Goal: Task Accomplishment & Management: Manage account settings

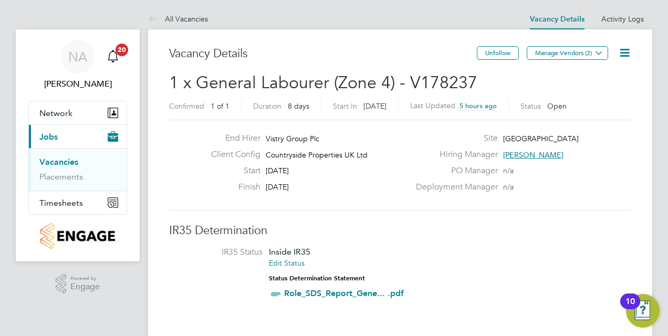
click at [54, 161] on link "Vacancies" at bounding box center [58, 162] width 39 height 10
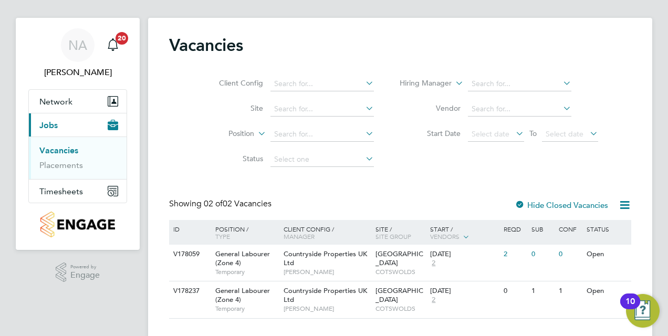
scroll to position [31, 0]
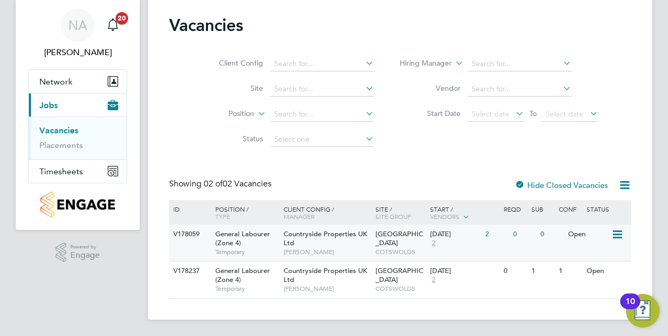
click at [615, 235] on icon at bounding box center [616, 234] width 10 height 13
click at [526, 234] on div "0" at bounding box center [523, 234] width 27 height 19
click at [75, 171] on span "Timesheets" at bounding box center [61, 171] width 44 height 10
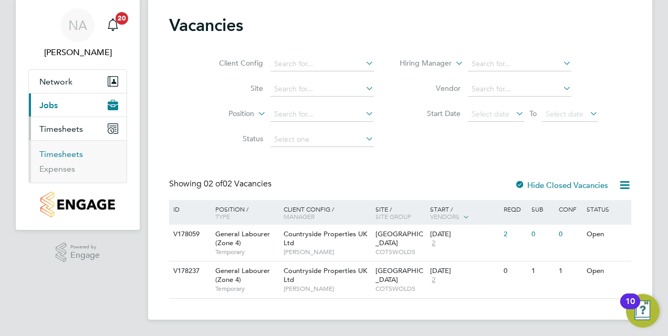
click at [60, 157] on link "Timesheets" at bounding box center [61, 154] width 44 height 10
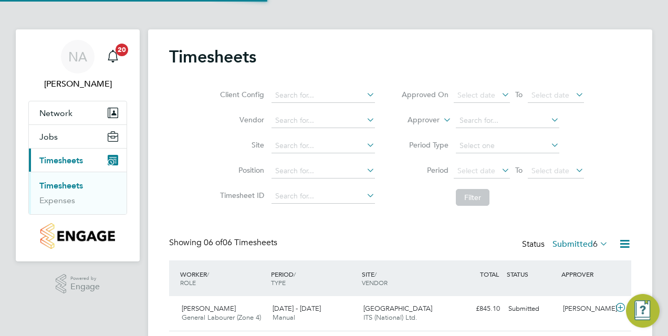
scroll to position [5, 5]
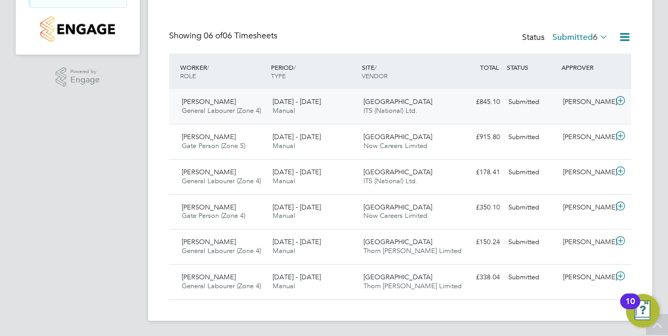
click at [620, 101] on icon at bounding box center [620, 101] width 13 height 8
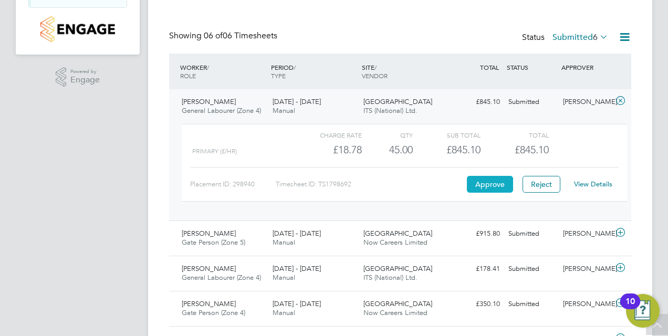
click at [484, 184] on button "Approve" at bounding box center [490, 184] width 46 height 17
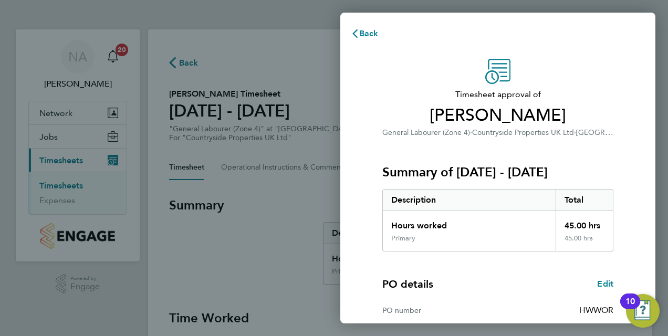
scroll to position [166, 0]
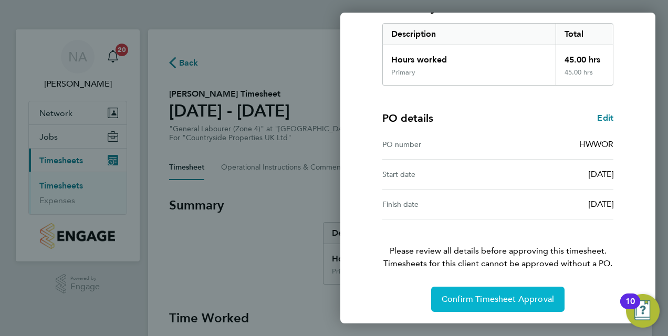
click at [484, 294] on span "Confirm Timesheet Approval" at bounding box center [497, 299] width 112 height 10
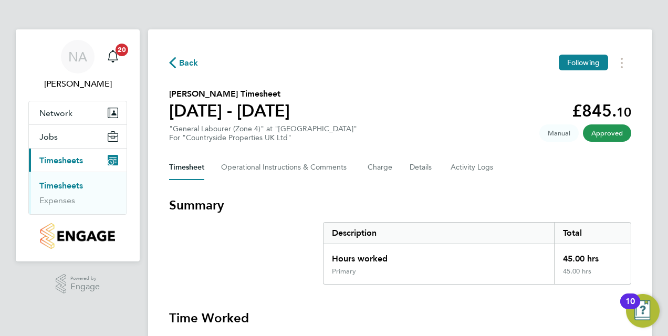
click at [68, 182] on link "Timesheets" at bounding box center [61, 186] width 44 height 10
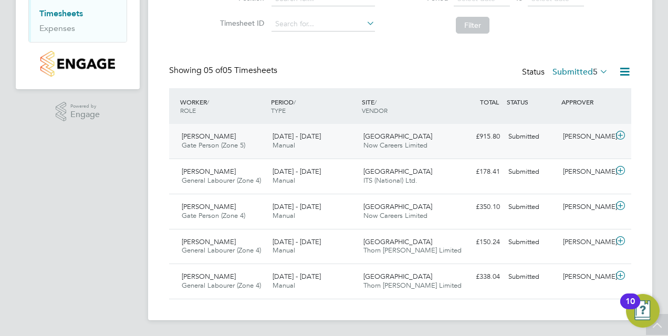
click at [620, 133] on icon at bounding box center [620, 135] width 13 height 8
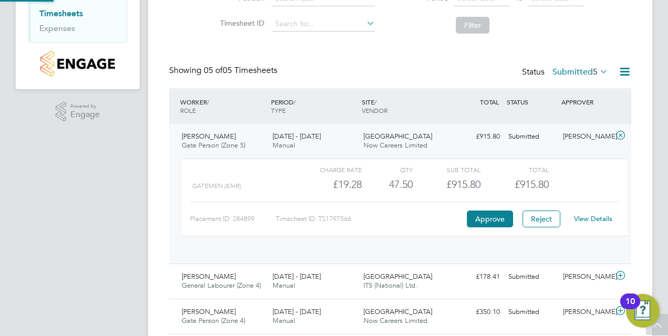
scroll to position [18, 102]
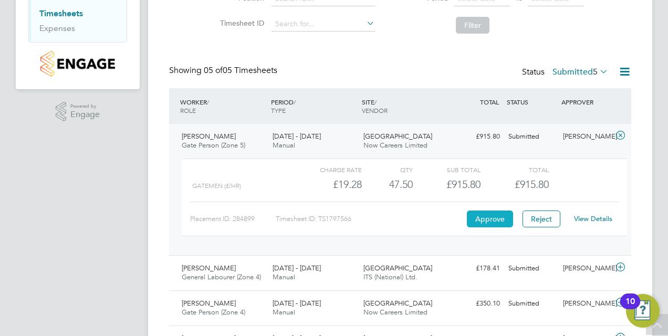
click at [494, 222] on button "Approve" at bounding box center [490, 218] width 46 height 17
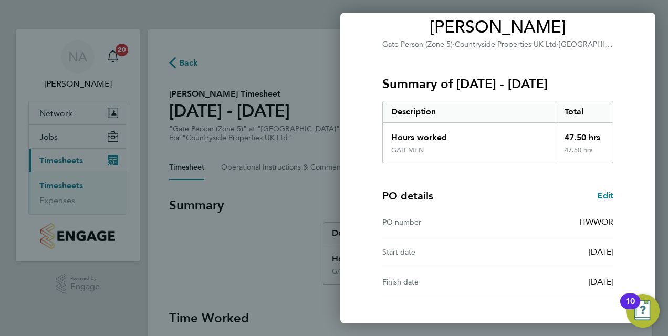
scroll to position [166, 0]
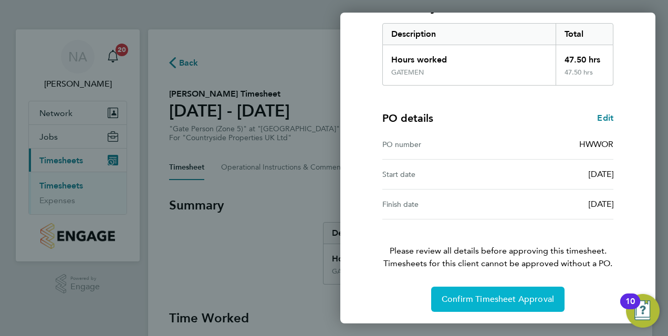
click at [508, 301] on span "Confirm Timesheet Approval" at bounding box center [497, 299] width 112 height 10
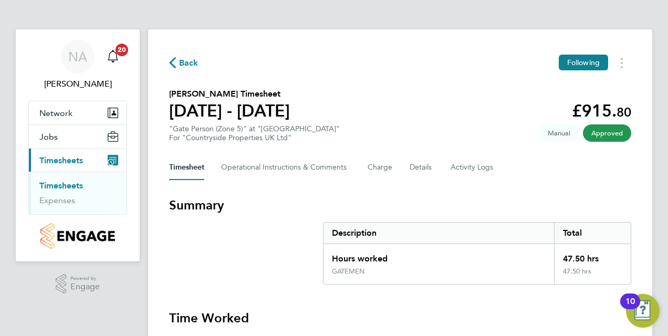
click at [52, 184] on link "Timesheets" at bounding box center [61, 186] width 44 height 10
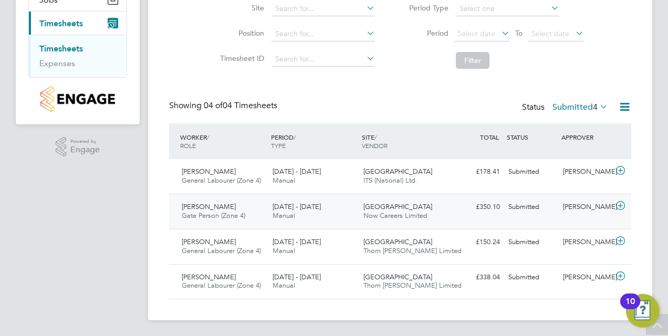
click at [618, 205] on icon at bounding box center [620, 206] width 13 height 8
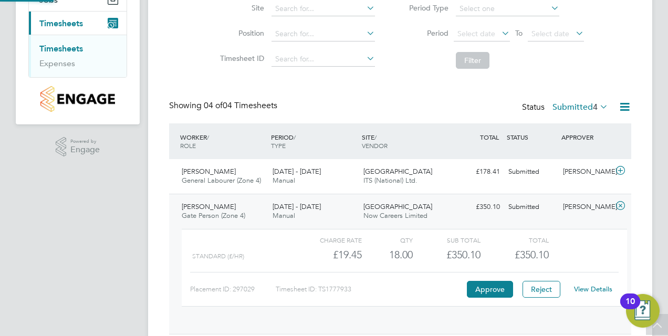
scroll to position [18, 102]
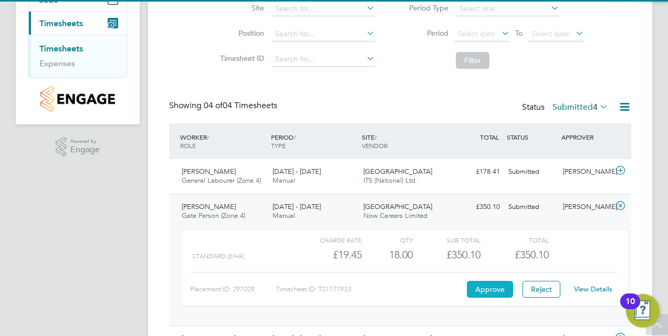
click at [480, 288] on button "Approve" at bounding box center [490, 289] width 46 height 17
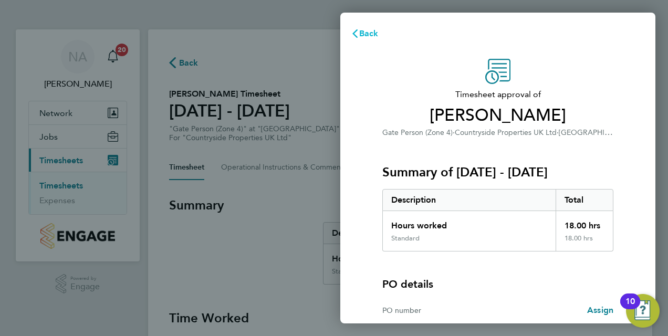
click at [373, 31] on span "Back" at bounding box center [368, 33] width 19 height 10
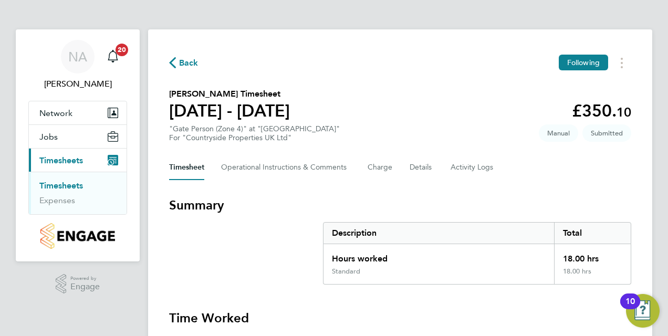
click at [58, 185] on link "Timesheets" at bounding box center [61, 186] width 44 height 10
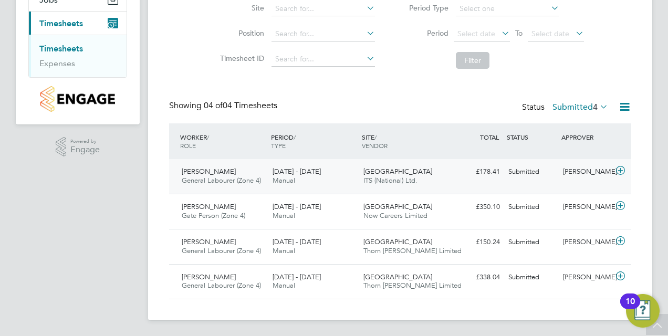
click at [619, 170] on icon at bounding box center [620, 170] width 13 height 8
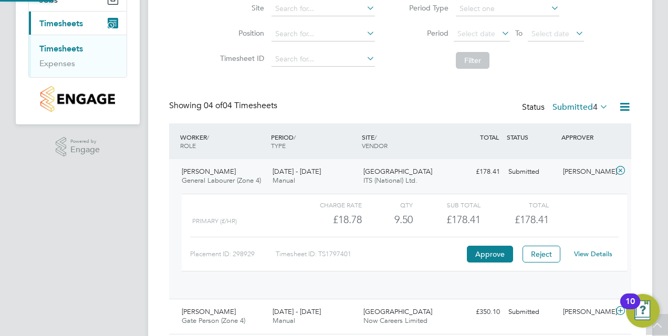
scroll to position [18, 102]
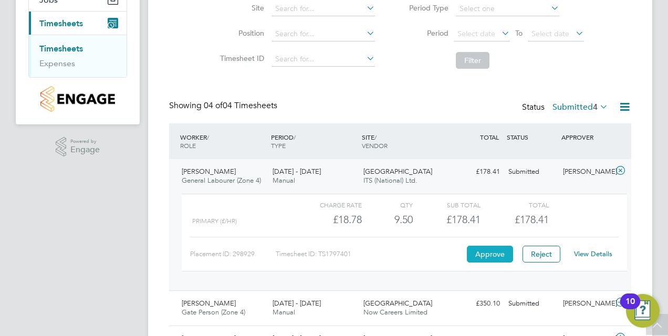
click at [478, 250] on button "Approve" at bounding box center [490, 254] width 46 height 17
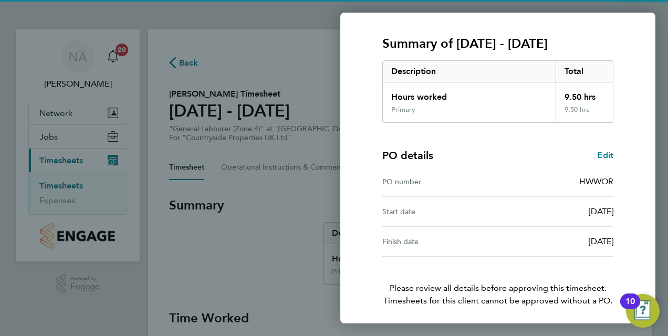
scroll to position [166, 0]
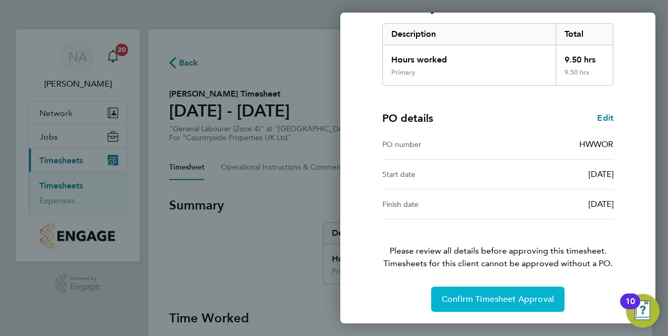
click at [491, 308] on button "Confirm Timesheet Approval" at bounding box center [497, 299] width 133 height 25
